Goal: Find specific page/section: Find specific page/section

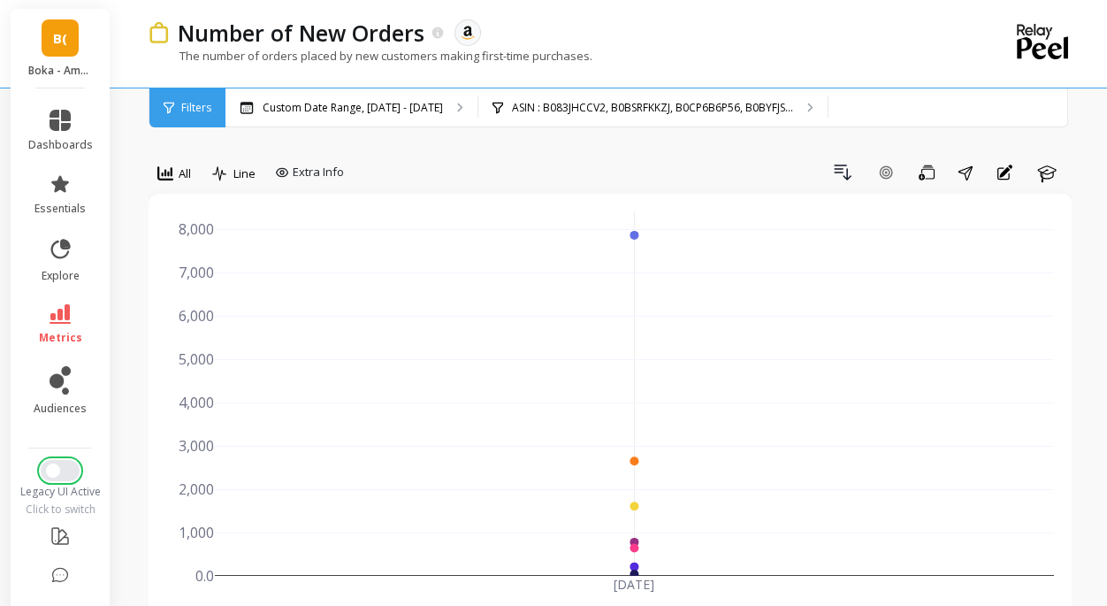
click at [57, 470] on span "Switch to New UI" at bounding box center [53, 470] width 14 height 14
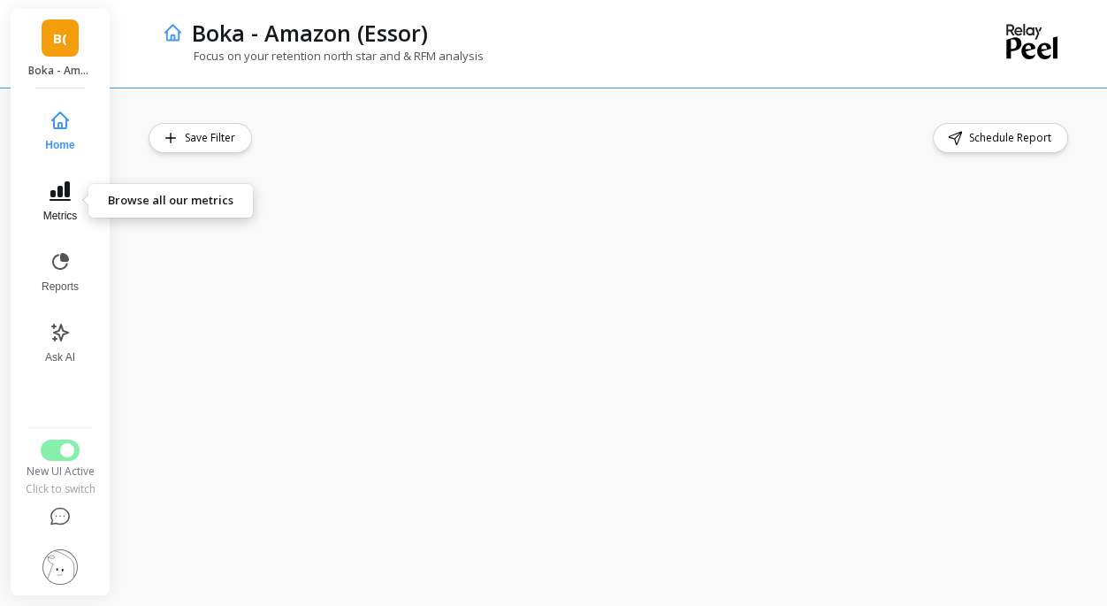
click at [57, 200] on icon at bounding box center [60, 190] width 21 height 19
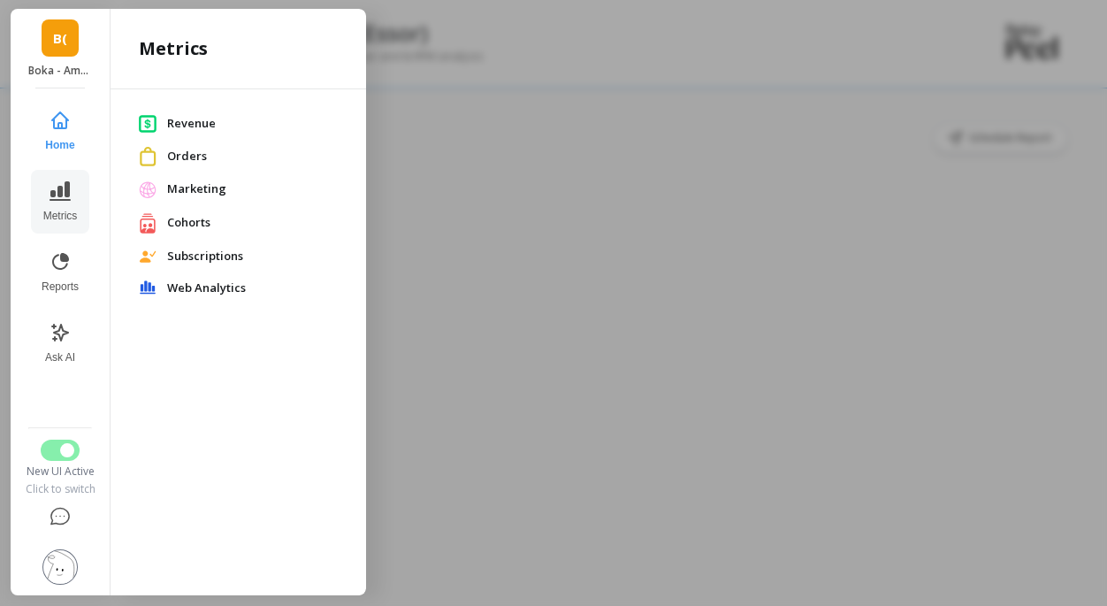
click at [179, 155] on span "Orders" at bounding box center [252, 157] width 171 height 18
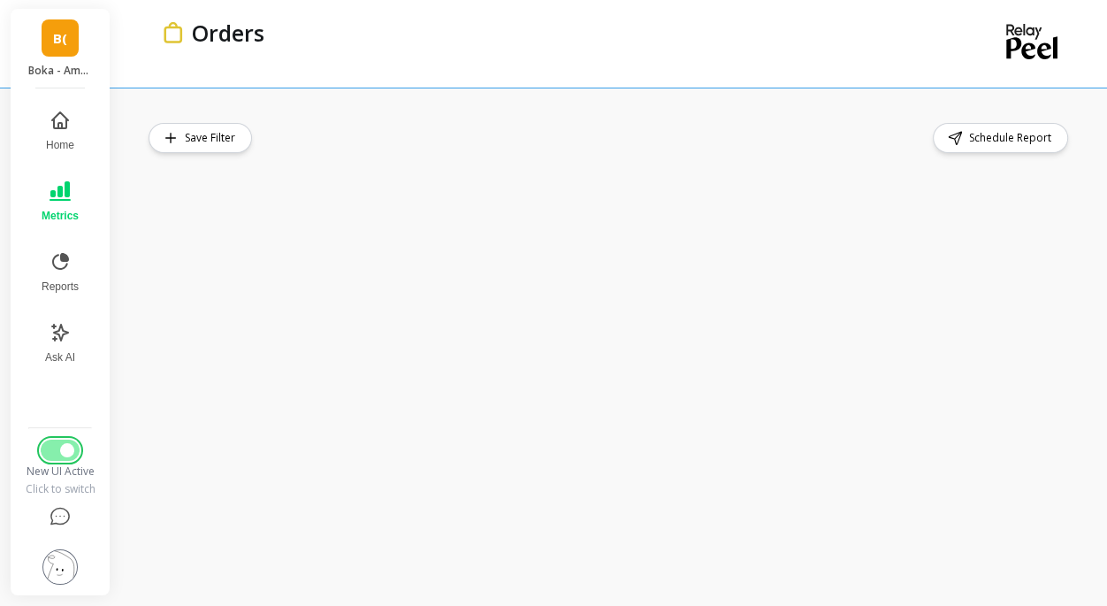
click at [67, 459] on button "Switch to Legacy UI" at bounding box center [60, 449] width 39 height 21
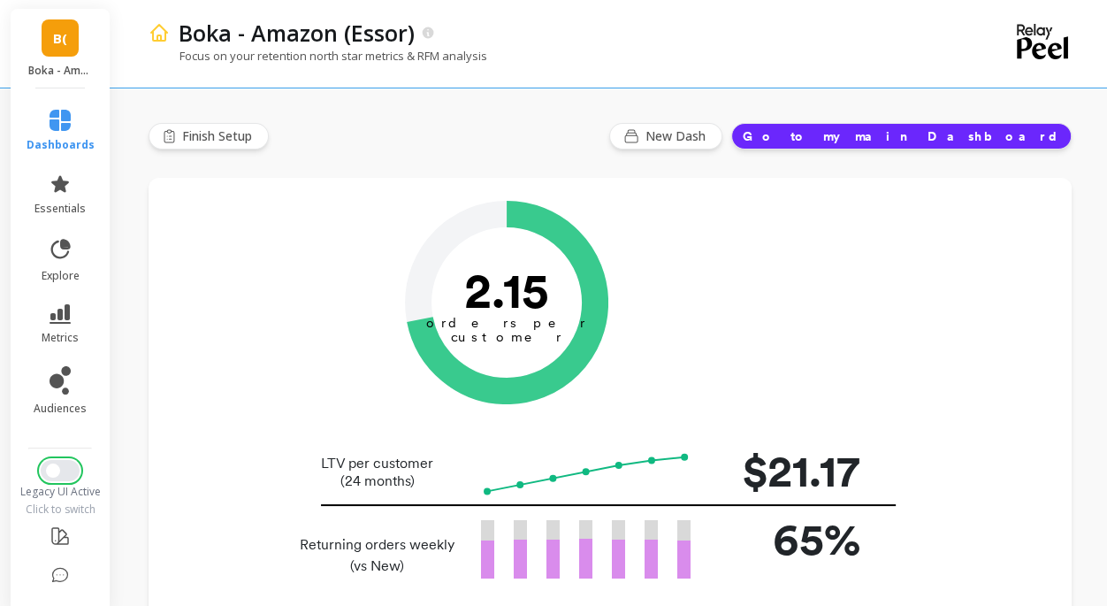
click at [67, 460] on button "Switch to New UI" at bounding box center [60, 470] width 39 height 21
